Goal: Find specific page/section: Find specific page/section

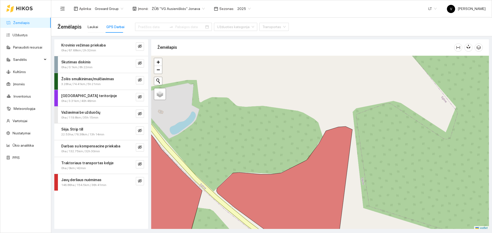
scroll to position [2, 0]
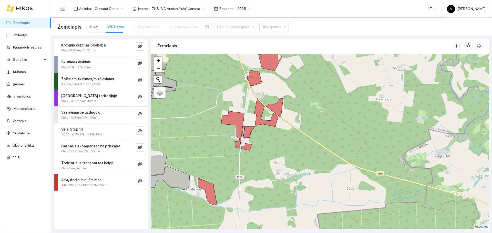
drag, startPoint x: 278, startPoint y: 152, endPoint x: 286, endPoint y: 146, distance: 9.9
click at [285, 149] on div at bounding box center [319, 141] width 337 height 175
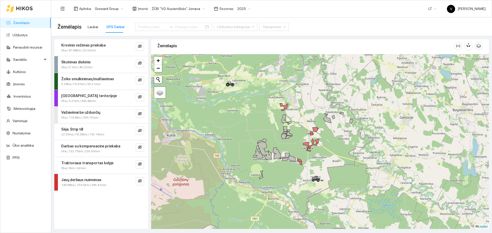
drag, startPoint x: 261, startPoint y: 145, endPoint x: 292, endPoint y: 150, distance: 31.4
click at [292, 150] on div at bounding box center [319, 141] width 337 height 175
click at [94, 26] on div "Laukai" at bounding box center [93, 27] width 10 height 6
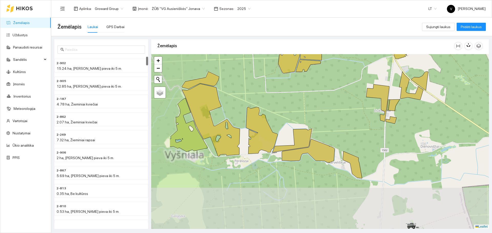
drag, startPoint x: 298, startPoint y: 160, endPoint x: 347, endPoint y: 112, distance: 69.0
click at [353, 89] on div at bounding box center [319, 141] width 337 height 175
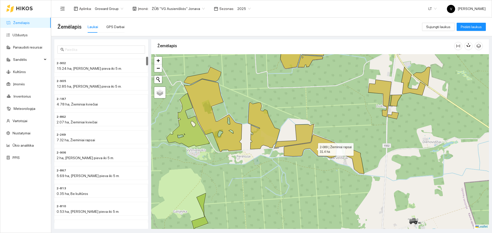
click at [322, 149] on icon at bounding box center [310, 147] width 53 height 24
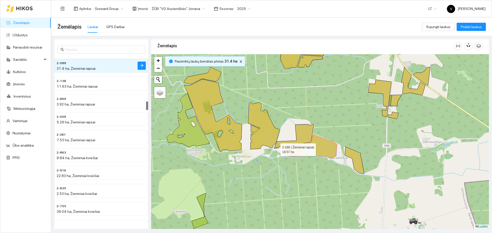
click at [305, 134] on icon at bounding box center [294, 136] width 40 height 24
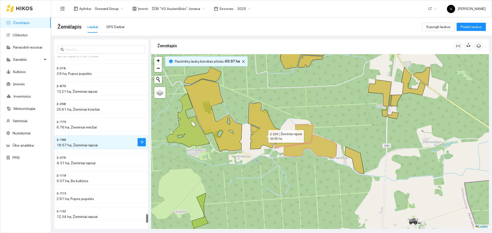
click at [263, 135] on icon at bounding box center [264, 126] width 32 height 47
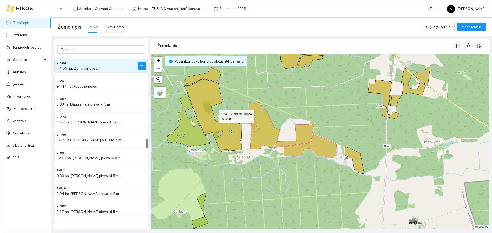
click at [225, 137] on icon at bounding box center [213, 115] width 58 height 73
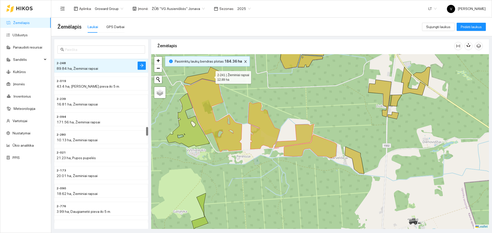
click at [212, 74] on icon at bounding box center [202, 75] width 37 height 17
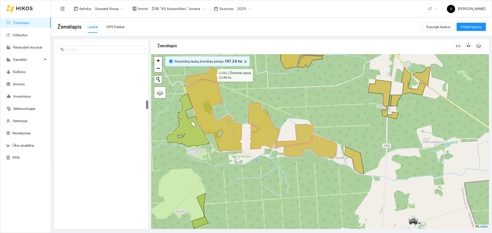
scroll to position [823, 0]
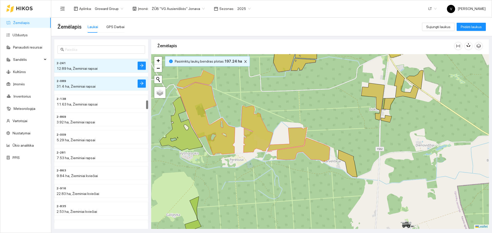
drag, startPoint x: 308, startPoint y: 102, endPoint x: 301, endPoint y: 106, distance: 8.2
click at [301, 105] on div at bounding box center [319, 141] width 337 height 175
